Goal: Find specific page/section: Find specific page/section

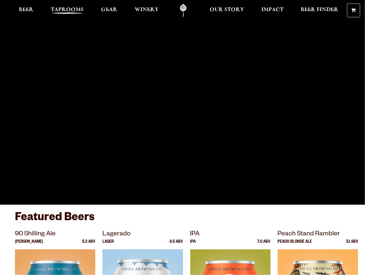
click at [75, 9] on span "Taprooms" at bounding box center [67, 9] width 33 height 5
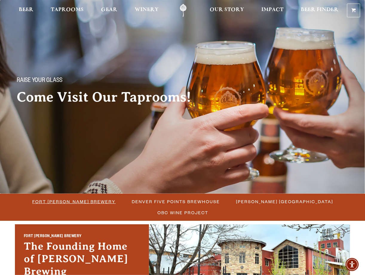
click at [48, 201] on span "Fort [PERSON_NAME] Brewery" at bounding box center [74, 201] width 83 height 9
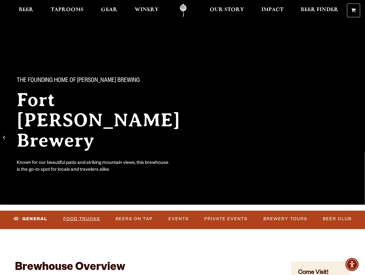
click at [74, 219] on link "Food Trucks" at bounding box center [81, 219] width 41 height 14
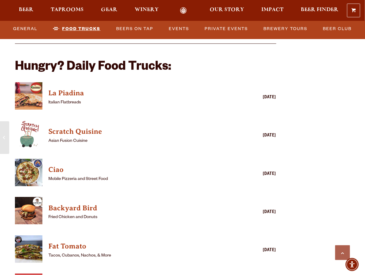
scroll to position [1432, 0]
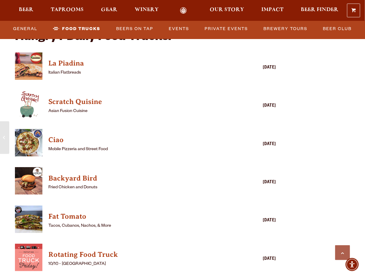
click at [29, 211] on img "View Fat Tomato details (opens in a new window)" at bounding box center [28, 219] width 27 height 27
click at [65, 212] on h4 "Fat Tomato" at bounding box center [136, 217] width 177 height 10
